Goal: Task Accomplishment & Management: Use online tool/utility

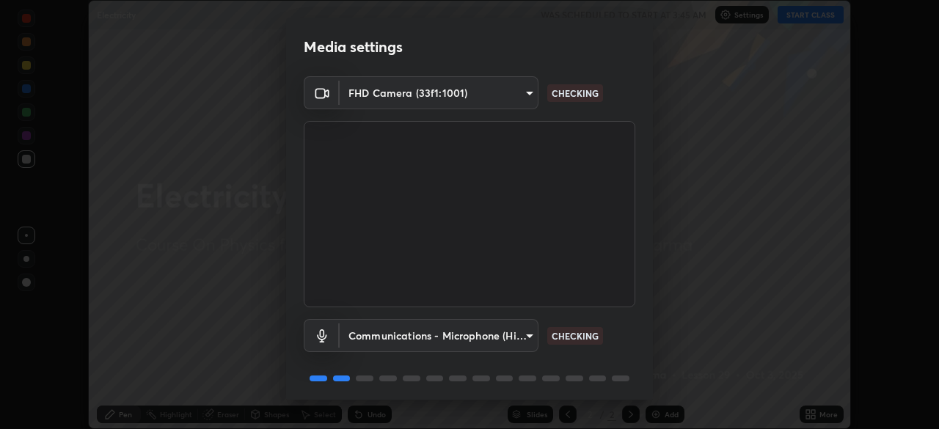
scroll to position [52, 0]
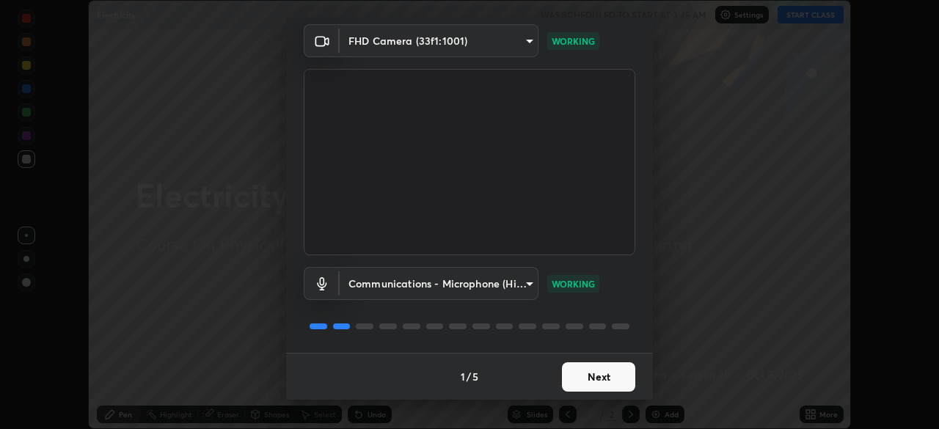
click at [612, 373] on button "Next" at bounding box center [598, 376] width 73 height 29
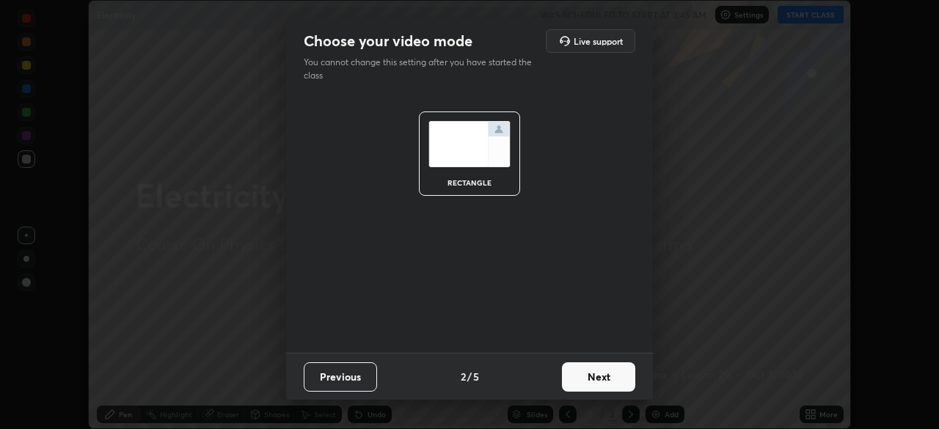
scroll to position [0, 0]
click at [614, 376] on button "Next" at bounding box center [598, 376] width 73 height 29
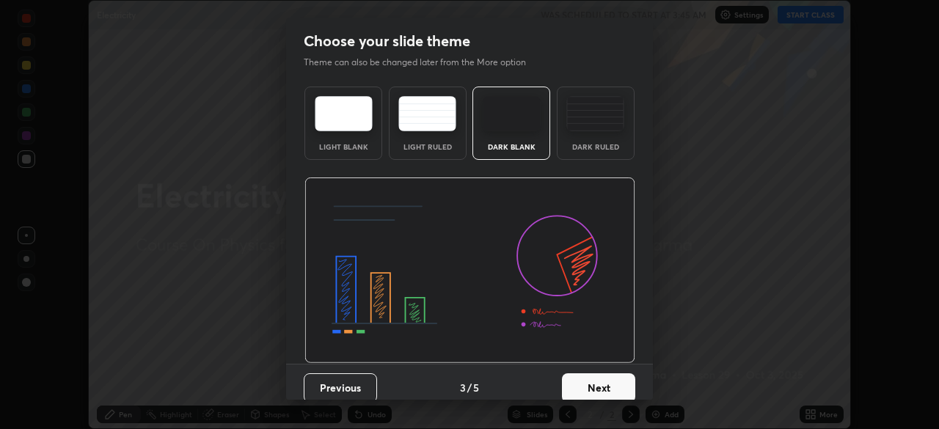
click at [617, 376] on button "Next" at bounding box center [598, 387] width 73 height 29
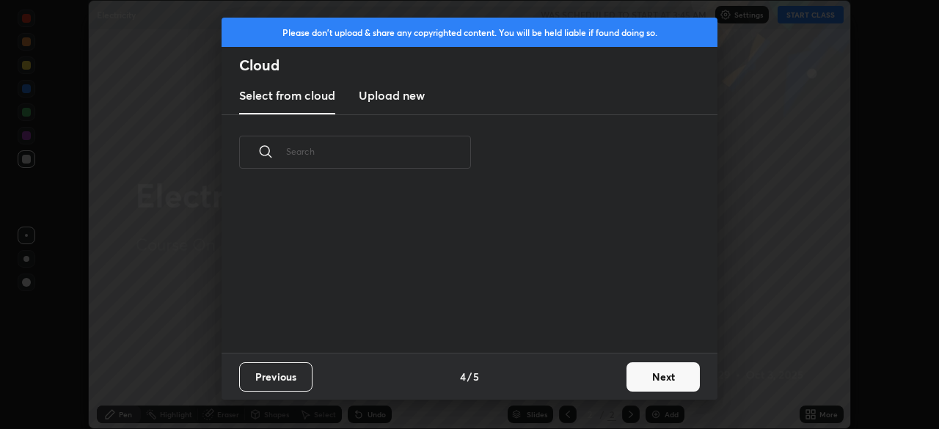
scroll to position [163, 471]
click at [632, 375] on button "Next" at bounding box center [662, 376] width 73 height 29
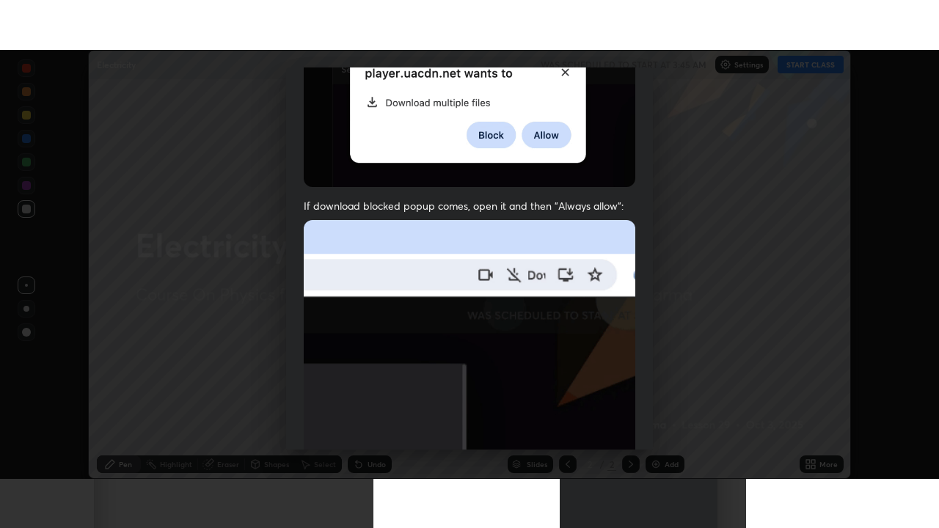
scroll to position [351, 0]
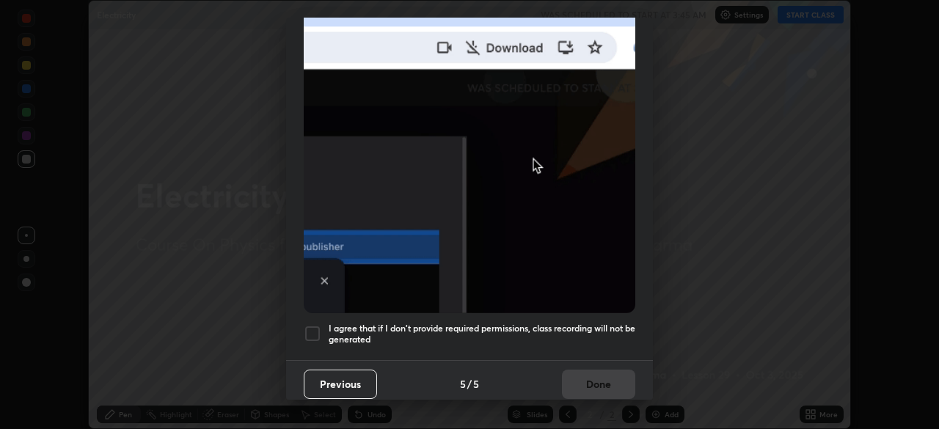
click at [320, 325] on div at bounding box center [313, 334] width 18 height 18
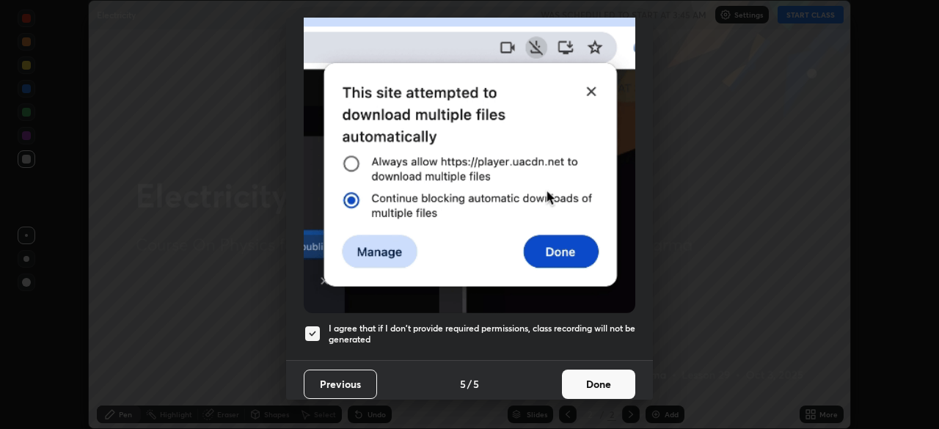
click at [609, 377] on button "Done" at bounding box center [598, 384] width 73 height 29
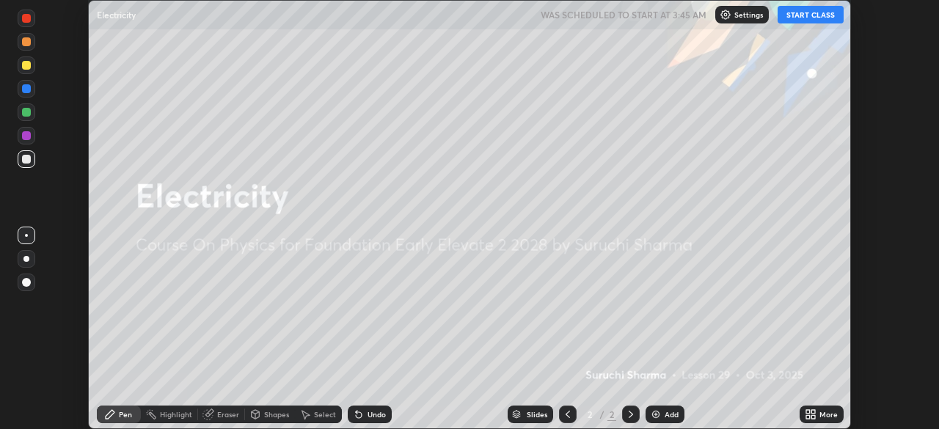
click at [802, 18] on button "START CLASS" at bounding box center [810, 15] width 66 height 18
click at [670, 412] on div "Add" at bounding box center [671, 414] width 14 height 7
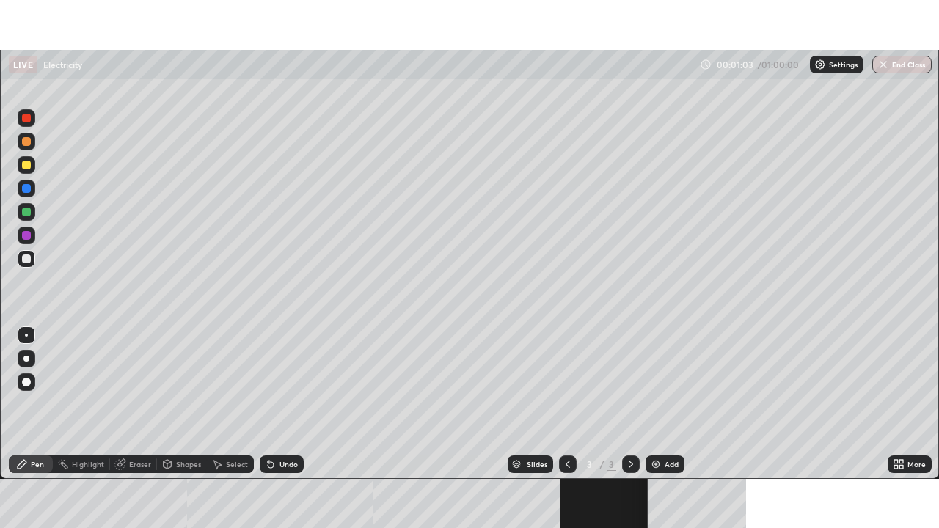
scroll to position [528, 939]
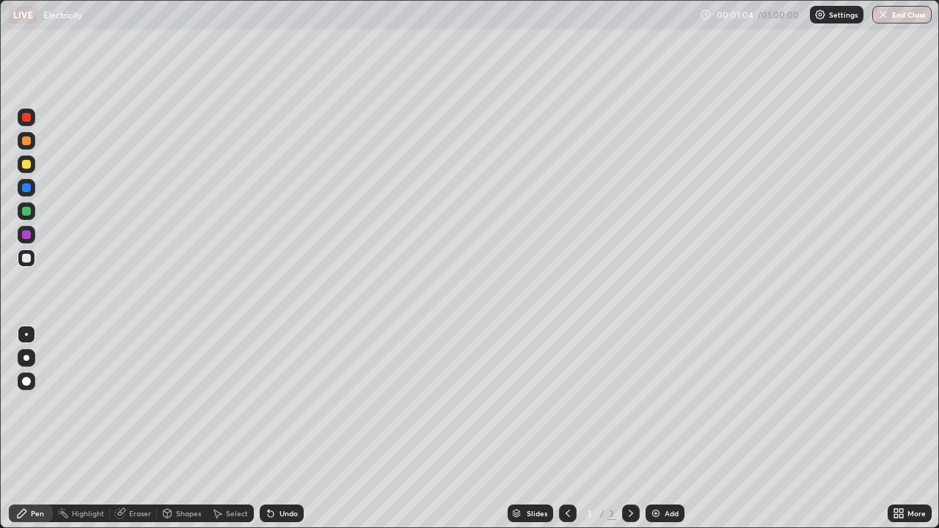
click at [273, 428] on icon at bounding box center [271, 513] width 12 height 12
click at [23, 213] on div at bounding box center [26, 211] width 9 height 9
click at [211, 428] on icon at bounding box center [217, 513] width 12 height 12
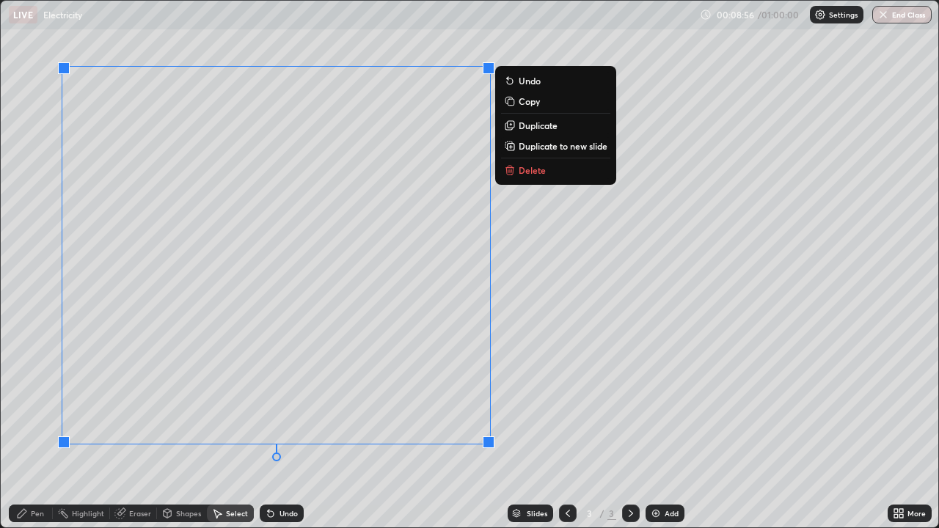
click at [530, 169] on p "Delete" at bounding box center [531, 170] width 27 height 12
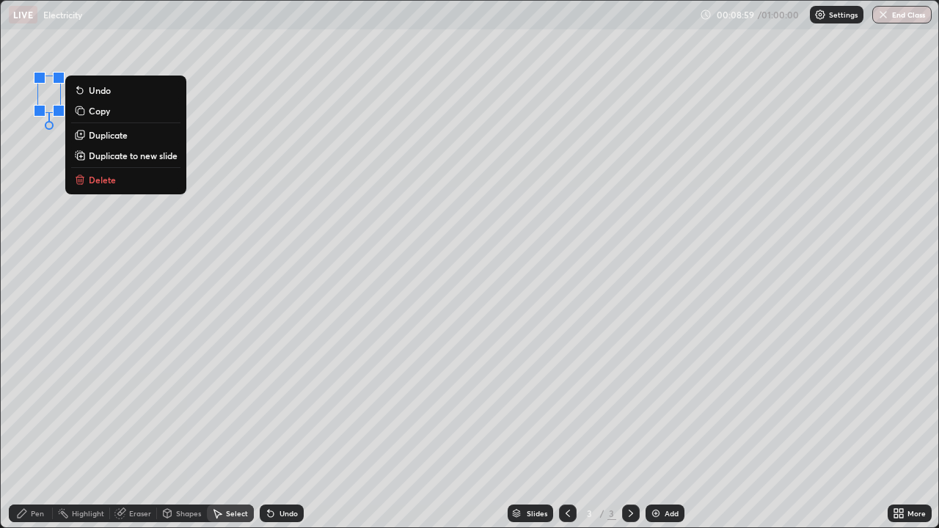
click at [102, 179] on p "Delete" at bounding box center [102, 180] width 27 height 12
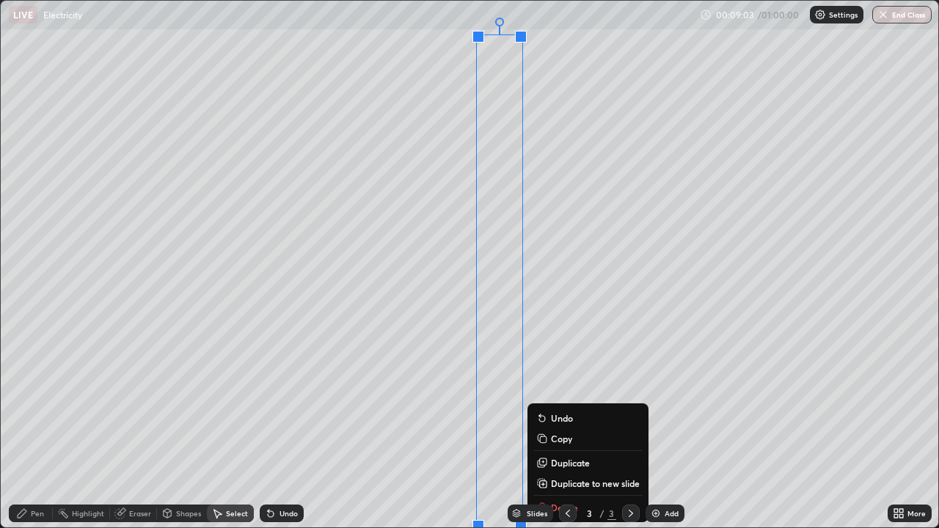
click at [542, 428] on div "Slides 3 / 3 Add" at bounding box center [596, 513] width 584 height 29
click at [549, 428] on div "Slides" at bounding box center [529, 513] width 45 height 18
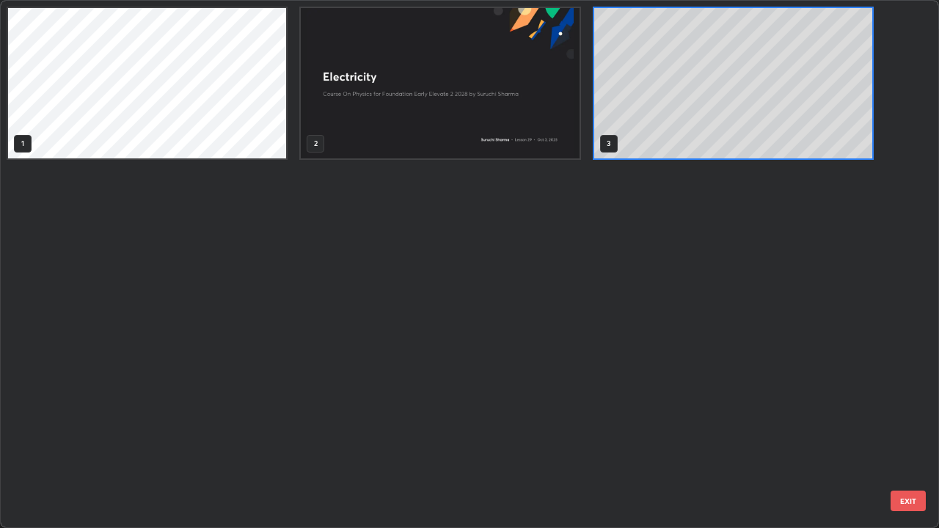
scroll to position [522, 930]
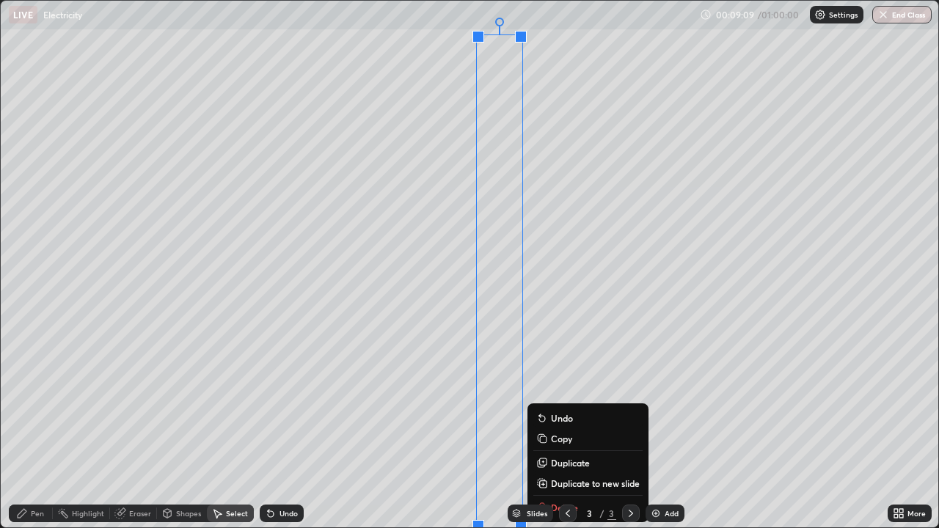
click at [554, 428] on div "Slides 3 / 3 Add" at bounding box center [596, 513] width 584 height 29
click at [681, 428] on div "0 ° Undo Copy Duplicate Duplicate to new slide Delete" at bounding box center [469, 264] width 937 height 526
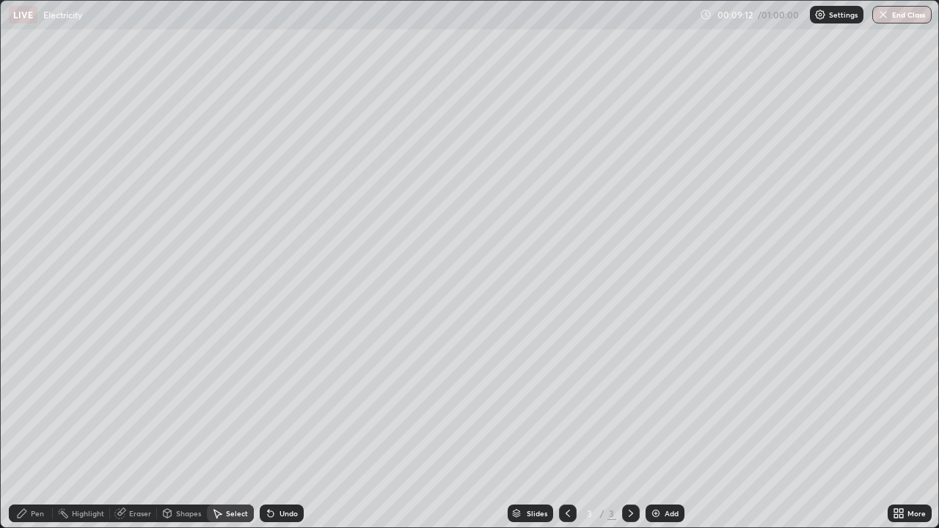
click at [117, 428] on icon at bounding box center [120, 514] width 10 height 10
click at [45, 428] on div "Pen" at bounding box center [31, 513] width 44 height 18
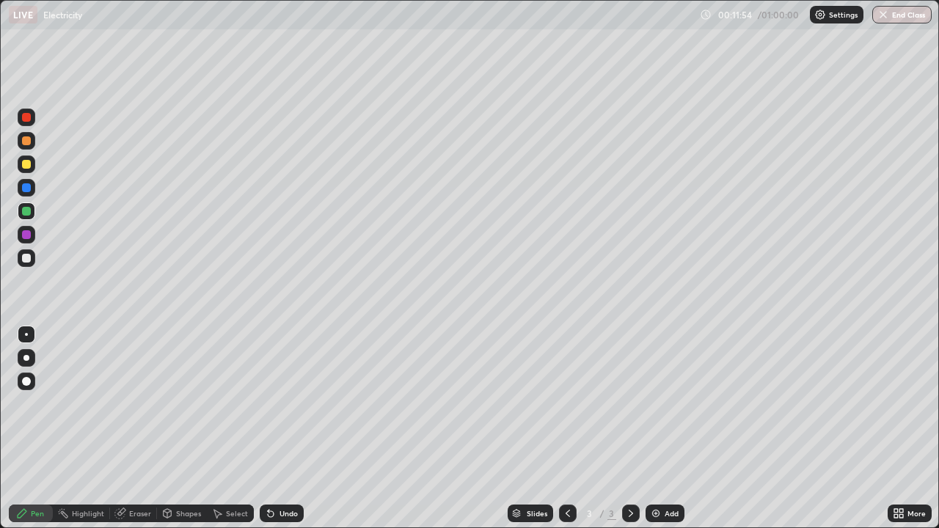
click at [237, 428] on div "Select" at bounding box center [230, 513] width 47 height 18
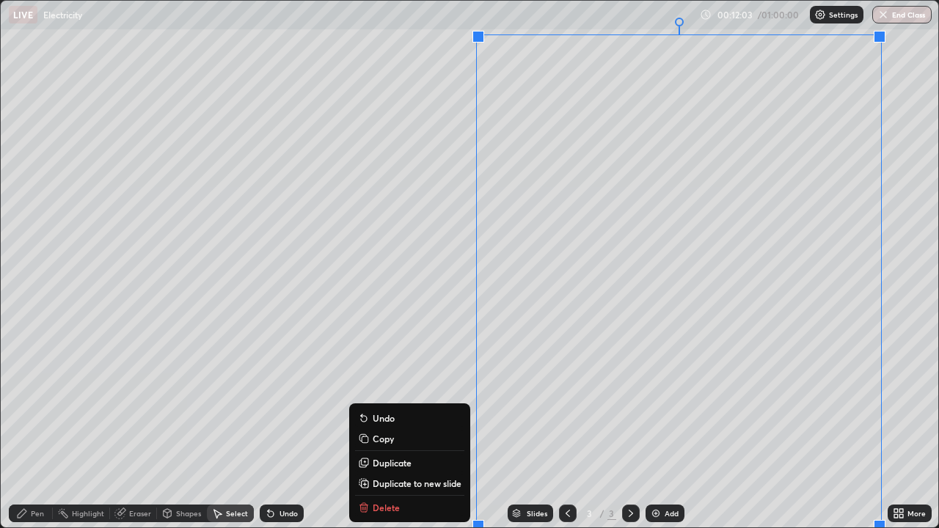
click at [425, 428] on div "Slides 3 / 3 Add" at bounding box center [596, 513] width 584 height 29
click at [386, 428] on div "Slides 3 / 3 Add" at bounding box center [596, 513] width 584 height 29
click at [362, 428] on div "Slides 3 / 3 Add" at bounding box center [596, 513] width 584 height 29
click at [386, 428] on div "Slides 3 / 3 Add" at bounding box center [596, 513] width 584 height 29
click at [393, 428] on div "Slides 3 / 3 Add" at bounding box center [596, 513] width 584 height 29
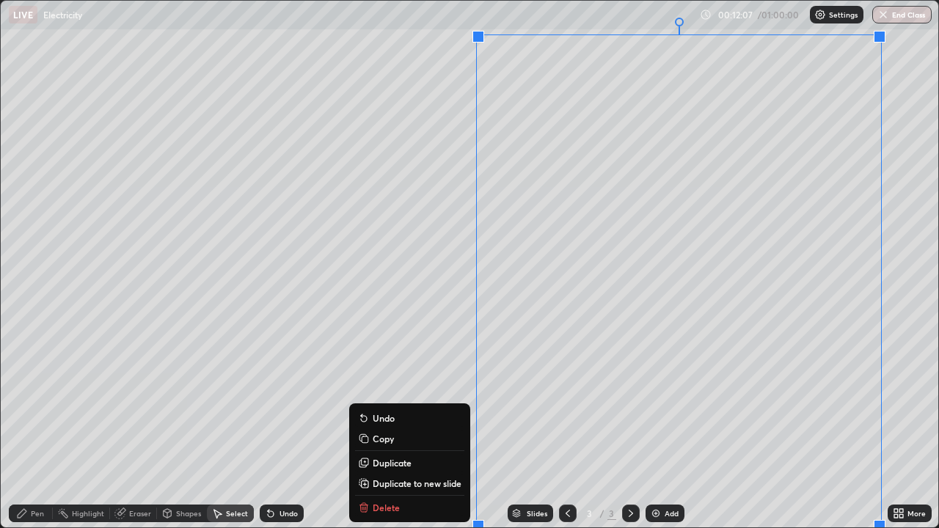
click at [449, 366] on div "0 ° Undo Copy Duplicate Duplicate to new slide Delete" at bounding box center [469, 264] width 937 height 526
click at [389, 428] on div "Slides 3 / 3 Add" at bounding box center [596, 513] width 584 height 29
click at [382, 428] on div "Slides 3 / 3 Add" at bounding box center [596, 513] width 584 height 29
click at [378, 428] on div "Slides 3 / 3 Add" at bounding box center [596, 513] width 584 height 29
click at [366, 428] on div "Slides 3 / 3 Add" at bounding box center [596, 513] width 584 height 29
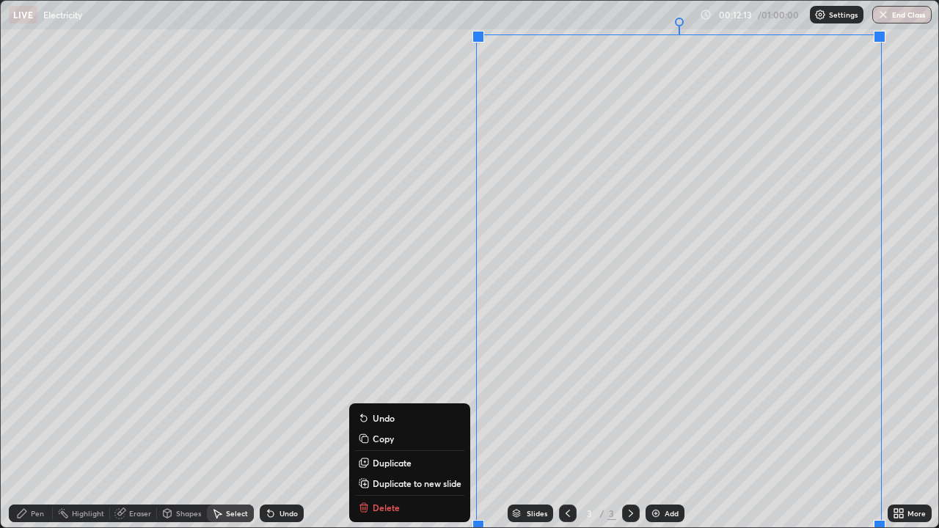
click at [397, 329] on div "0 ° Undo Copy Duplicate Duplicate to new slide Delete" at bounding box center [469, 264] width 937 height 526
click at [377, 428] on div "Slides 3 / 3 Add" at bounding box center [596, 513] width 584 height 29
click at [400, 339] on div "0 ° Undo Copy Duplicate Duplicate to new slide Delete" at bounding box center [469, 264] width 937 height 526
click at [383, 428] on div "Slides 3 / 3 Add" at bounding box center [596, 513] width 584 height 29
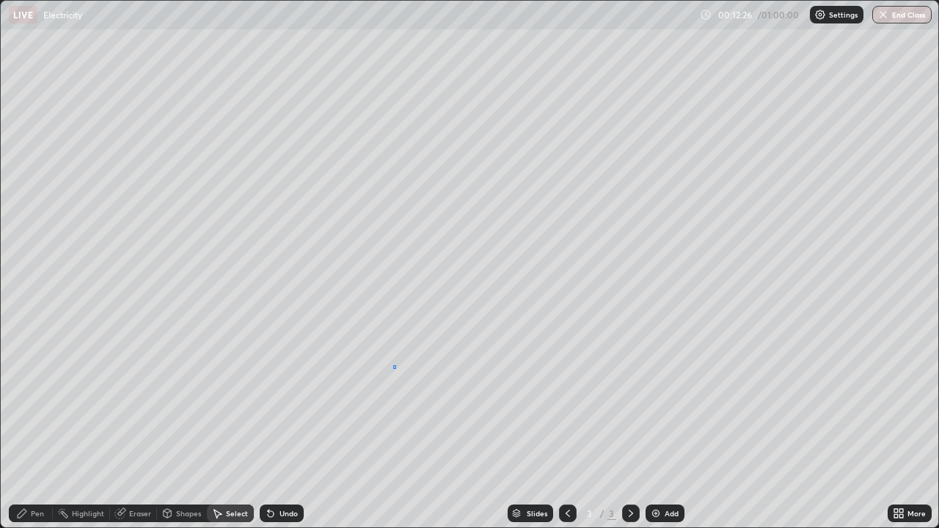
click at [395, 368] on div "0 ° Undo Copy Duplicate Duplicate to new slide Delete" at bounding box center [469, 264] width 937 height 526
click at [136, 428] on div "Eraser" at bounding box center [140, 513] width 22 height 7
click at [31, 428] on icon at bounding box center [27, 464] width 12 height 12
click at [44, 428] on div "Pen" at bounding box center [31, 513] width 44 height 18
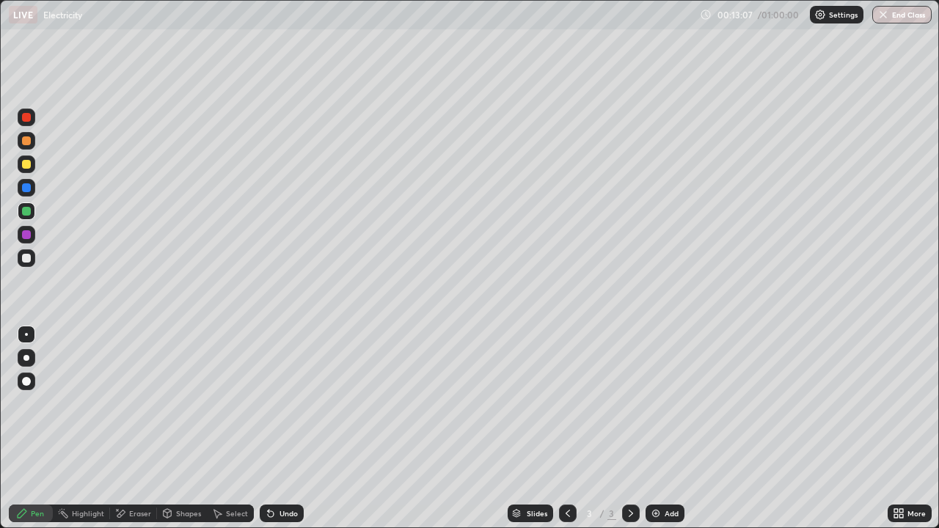
click at [280, 428] on div "Undo" at bounding box center [288, 513] width 18 height 7
click at [228, 428] on div "Select" at bounding box center [237, 513] width 22 height 7
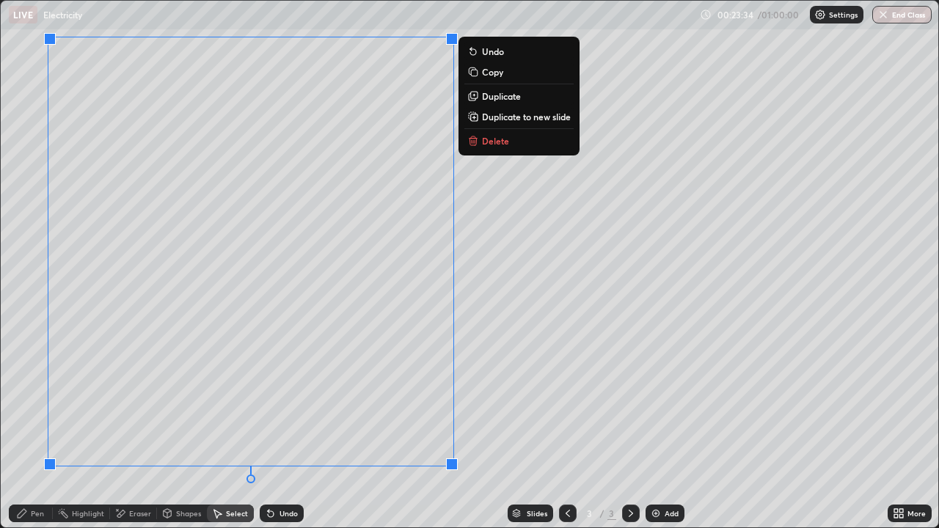
click at [492, 144] on p "Delete" at bounding box center [495, 141] width 27 height 12
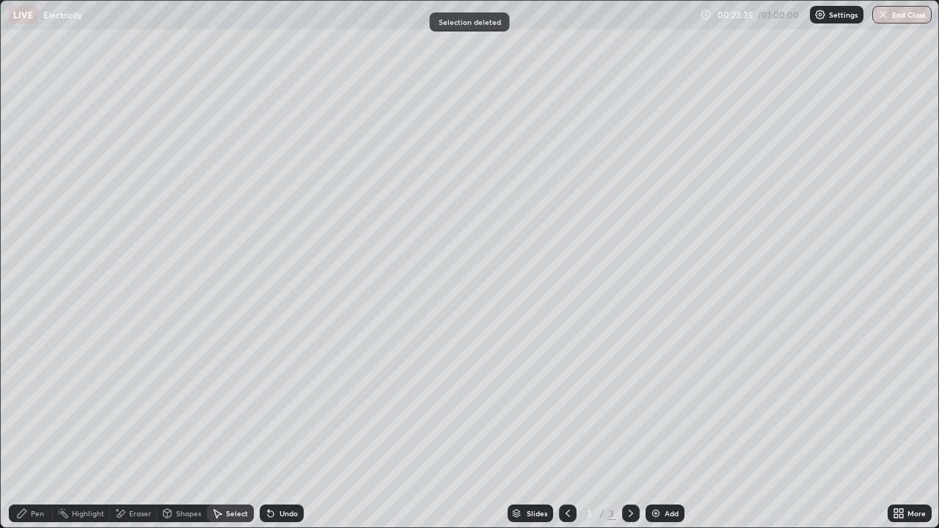
click at [39, 428] on div "Pen" at bounding box center [31, 513] width 44 height 18
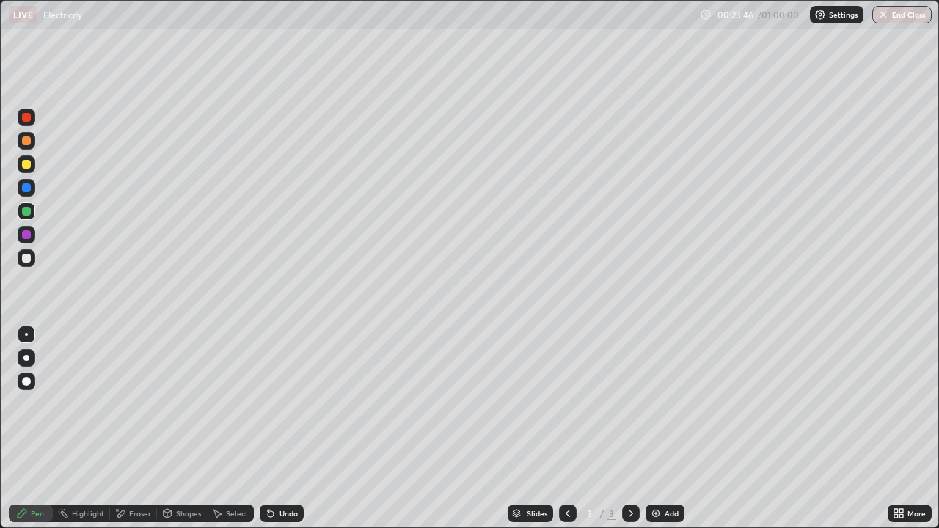
click at [267, 428] on div "Undo" at bounding box center [282, 513] width 44 height 18
click at [281, 428] on div "Undo" at bounding box center [288, 513] width 18 height 7
click at [661, 428] on div "Add" at bounding box center [664, 513] width 39 height 18
click at [279, 428] on div "Undo" at bounding box center [288, 513] width 18 height 7
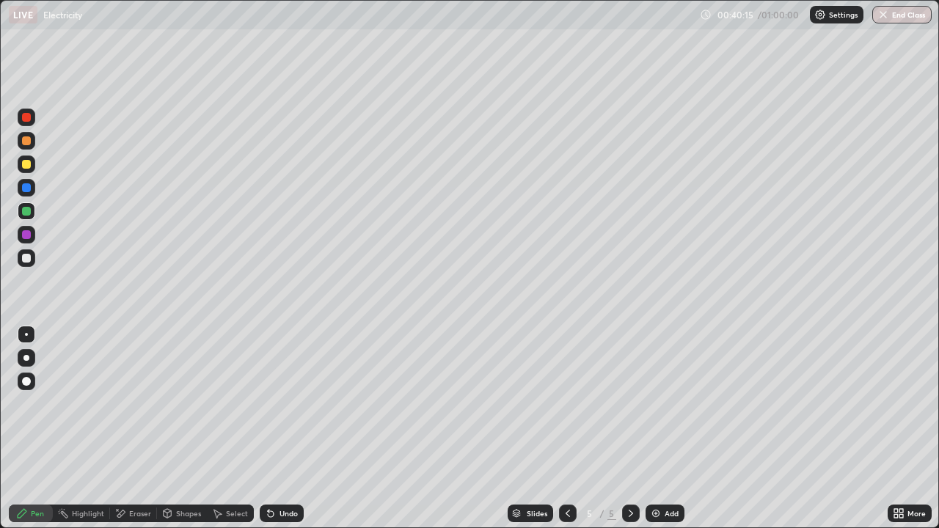
click at [279, 428] on div "Undo" at bounding box center [288, 513] width 18 height 7
click at [664, 428] on div "Add" at bounding box center [671, 513] width 14 height 7
click at [276, 428] on div "Undo" at bounding box center [282, 513] width 44 height 18
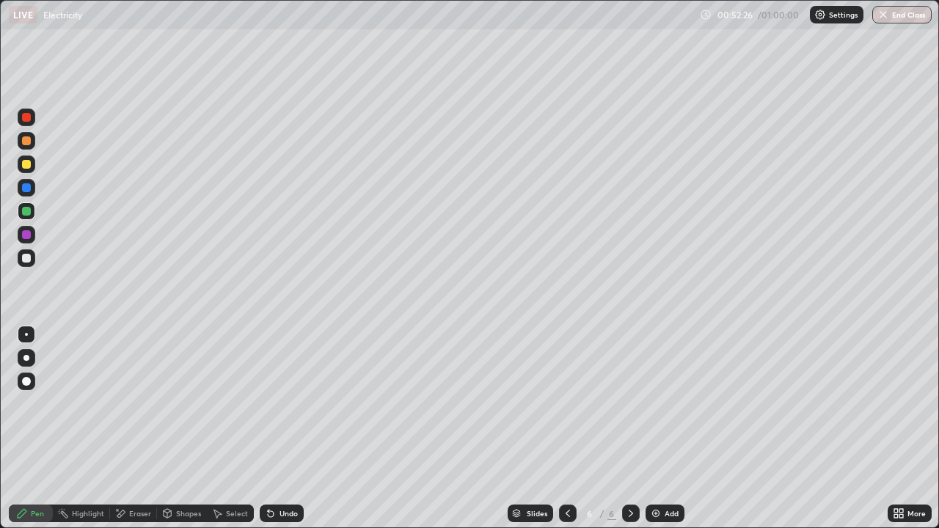
click at [282, 428] on div "Undo" at bounding box center [288, 513] width 18 height 7
click at [286, 428] on div "Undo" at bounding box center [288, 513] width 18 height 7
click at [293, 428] on div "Undo" at bounding box center [288, 513] width 18 height 7
click at [290, 428] on div "Undo" at bounding box center [288, 513] width 18 height 7
click at [292, 428] on div "Undo" at bounding box center [288, 513] width 18 height 7
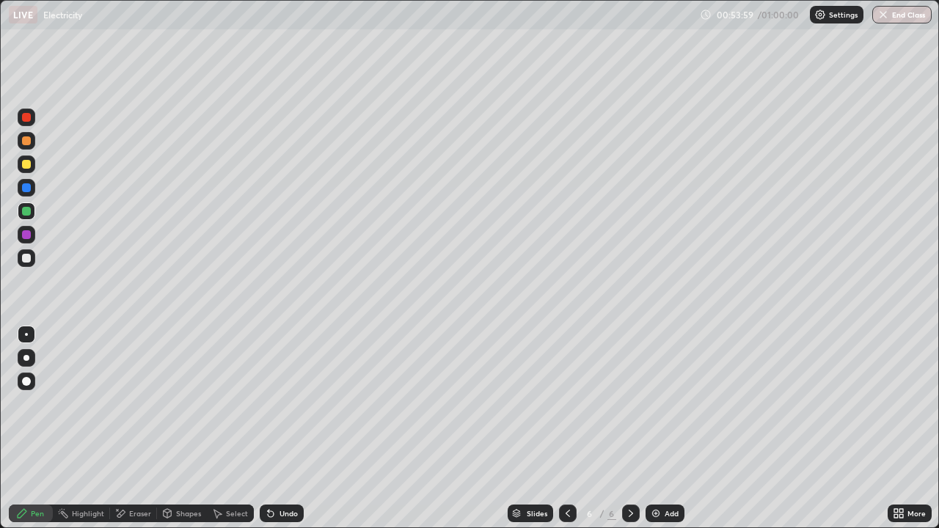
click at [130, 428] on div "Eraser" at bounding box center [133, 513] width 47 height 18
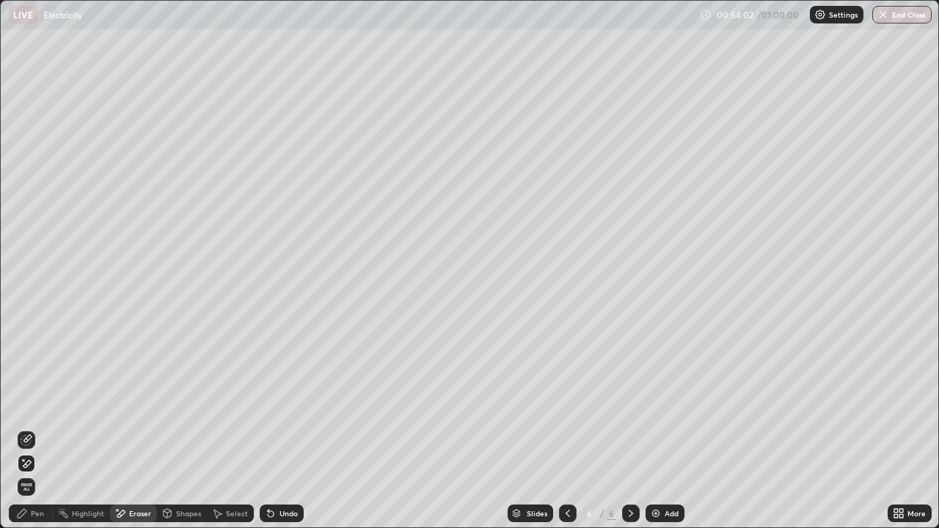
click at [43, 428] on div "Pen" at bounding box center [37, 513] width 13 height 7
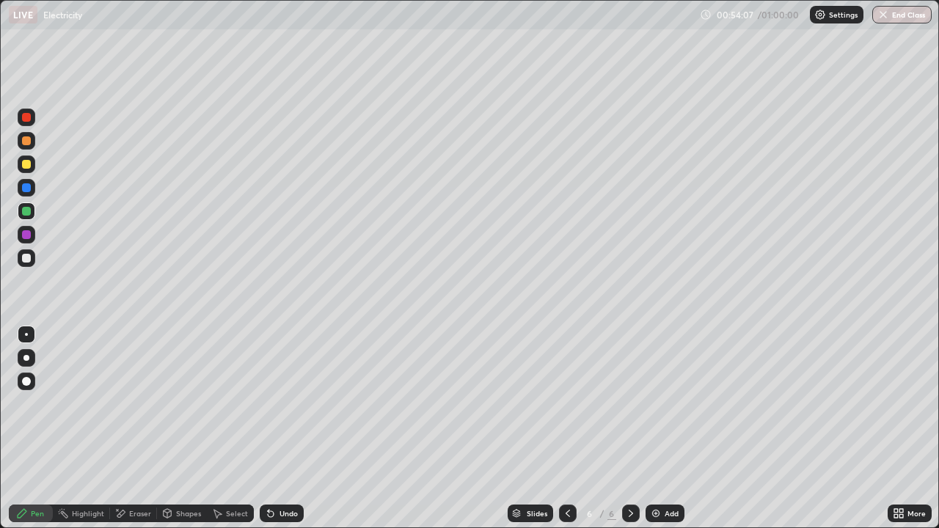
click at [274, 428] on icon at bounding box center [271, 513] width 12 height 12
click at [279, 428] on div "Undo" at bounding box center [288, 513] width 18 height 7
click at [275, 428] on div "Undo" at bounding box center [282, 513] width 44 height 18
click at [279, 428] on div "Undo" at bounding box center [288, 513] width 18 height 7
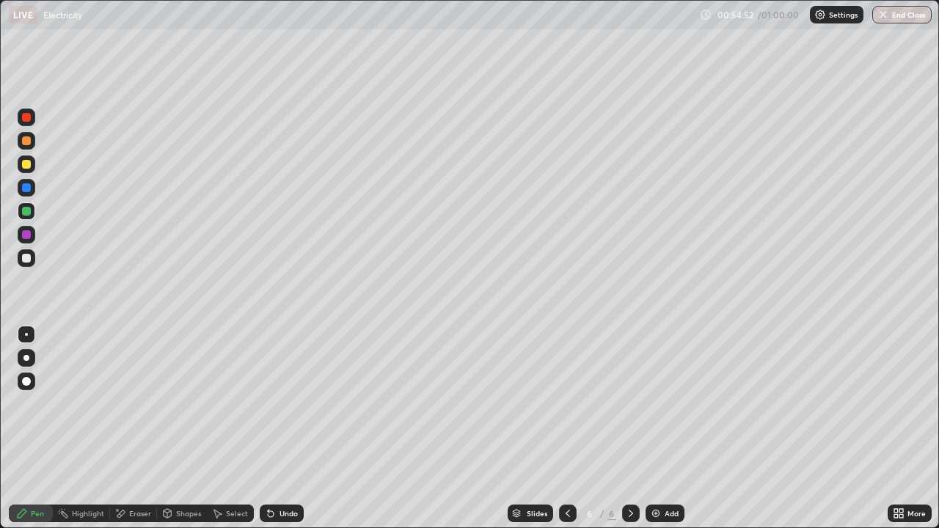
click at [283, 428] on div "Undo" at bounding box center [288, 513] width 18 height 7
click at [282, 428] on div "Undo" at bounding box center [288, 513] width 18 height 7
click at [284, 428] on div "Undo" at bounding box center [288, 513] width 18 height 7
click at [928, 18] on button "End Class" at bounding box center [902, 15] width 58 height 18
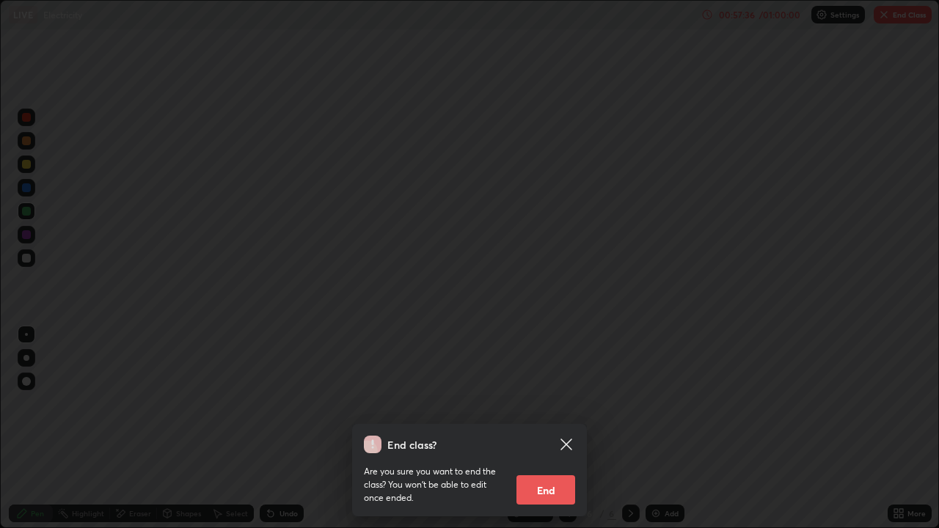
click at [551, 428] on button "End" at bounding box center [545, 489] width 59 height 29
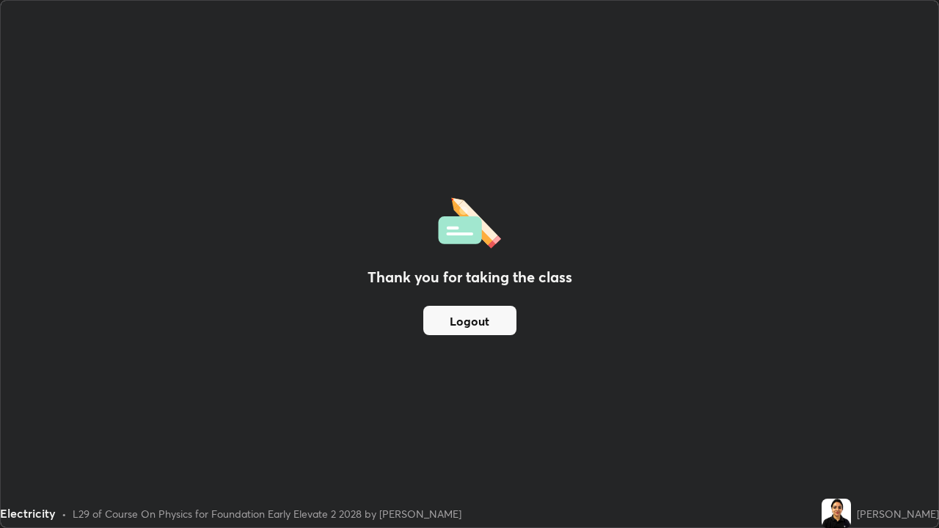
click at [504, 314] on button "Logout" at bounding box center [469, 320] width 93 height 29
